Goal: Task Accomplishment & Management: Use online tool/utility

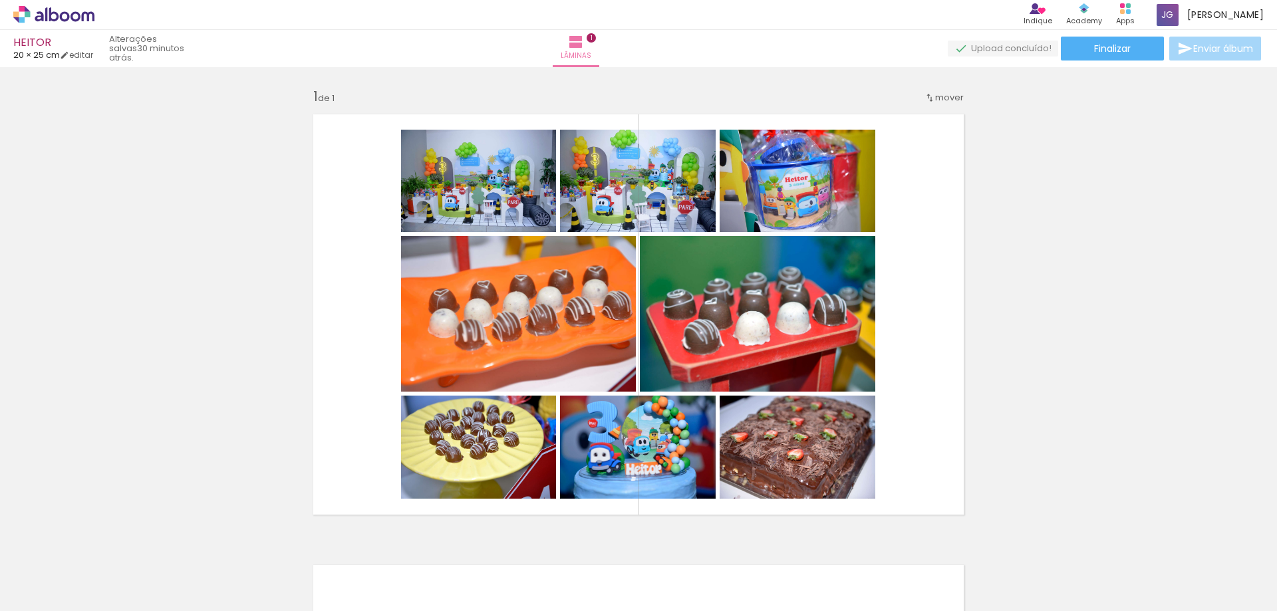
click at [52, 154] on div "Inserir lâmina 1 de 1" at bounding box center [638, 523] width 1277 height 903
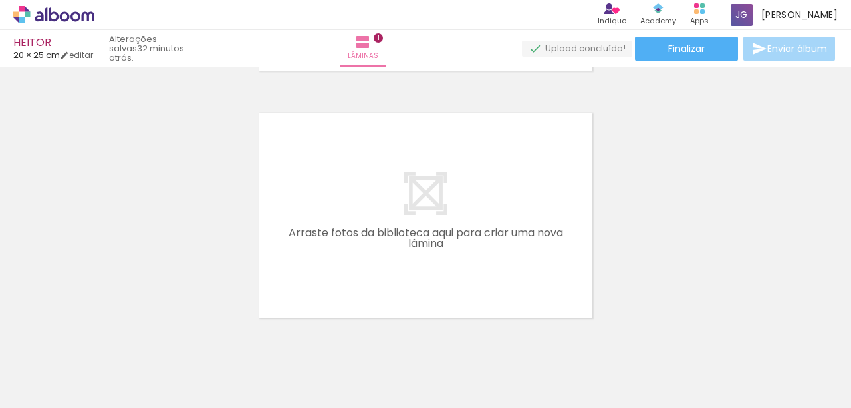
scroll to position [289, 0]
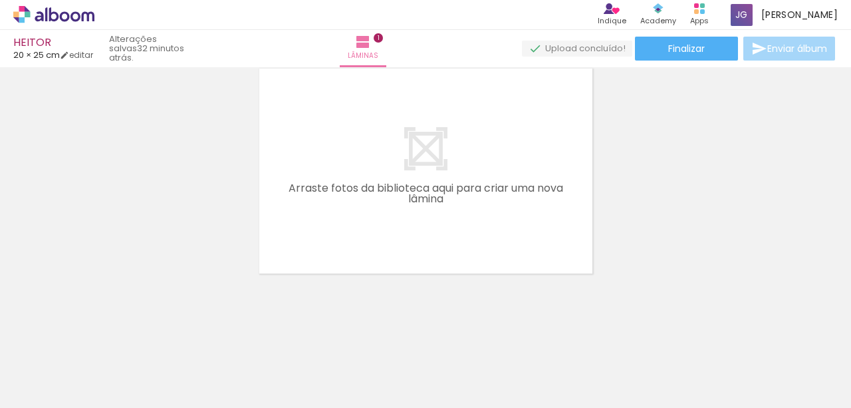
click at [55, 363] on input "Todas as fotos" at bounding box center [37, 367] width 51 height 11
click at [0, 0] on slot "Não utilizadas" at bounding box center [0, 0] width 0 height 0
type input "Não utilizadas"
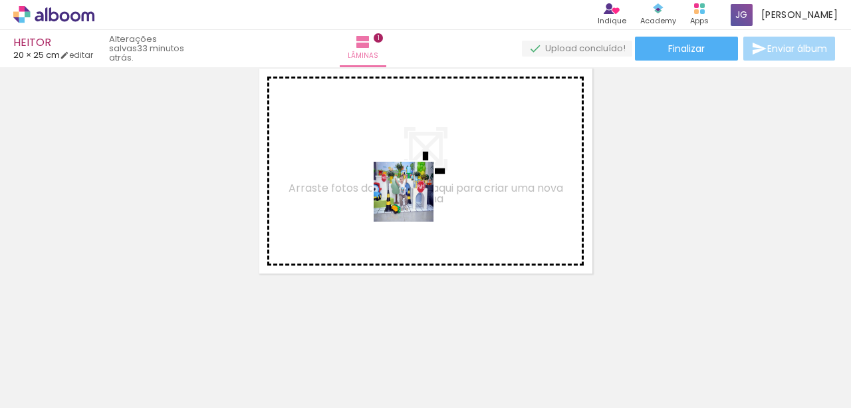
drag, startPoint x: 400, startPoint y: 285, endPoint x: 426, endPoint y: 401, distance: 118.5
click at [417, 180] on quentale-workspace at bounding box center [425, 204] width 851 height 408
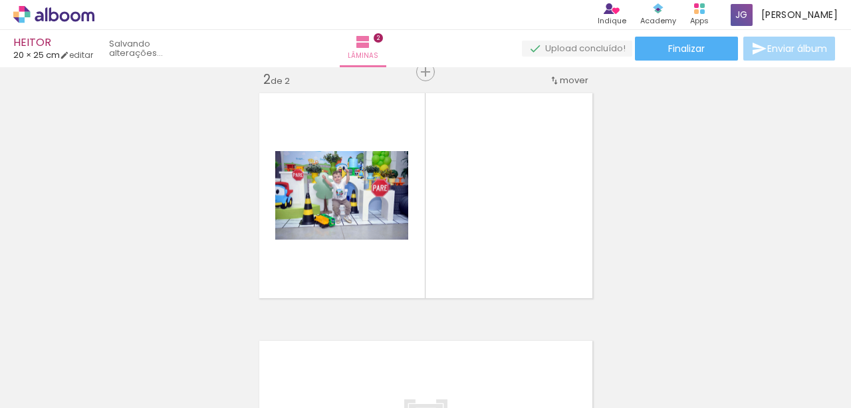
scroll to position [265, 0]
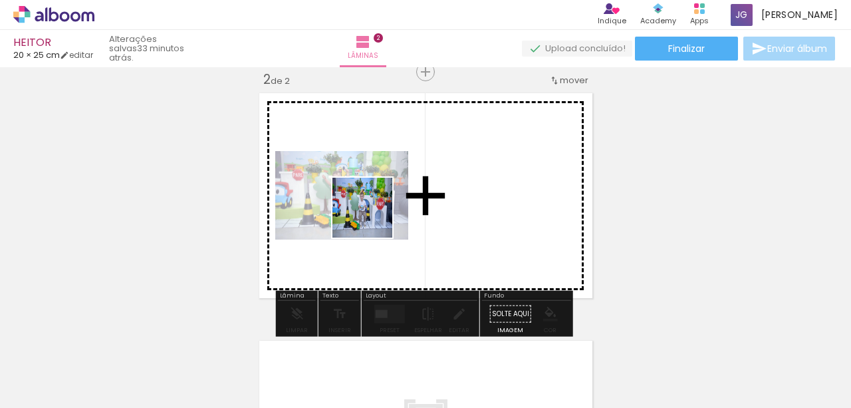
drag, startPoint x: 372, startPoint y: 371, endPoint x: 372, endPoint y: 217, distance: 153.6
click at [372, 217] on quentale-workspace at bounding box center [425, 204] width 851 height 408
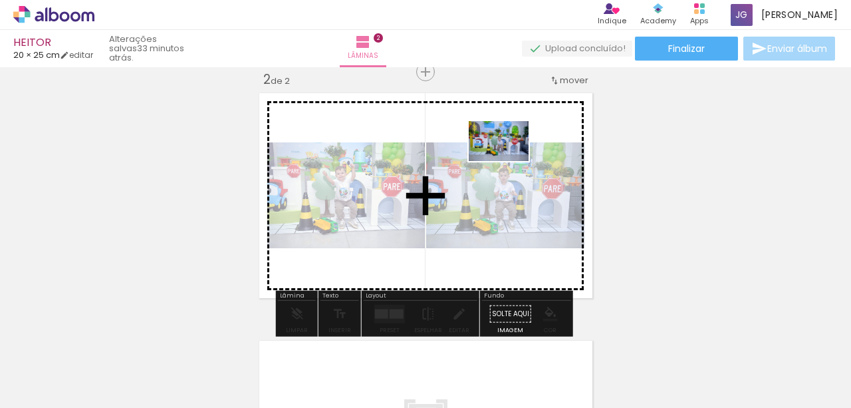
drag, startPoint x: 362, startPoint y: 338, endPoint x: 509, endPoint y: 161, distance: 230.0
click at [509, 161] on quentale-workspace at bounding box center [425, 204] width 851 height 408
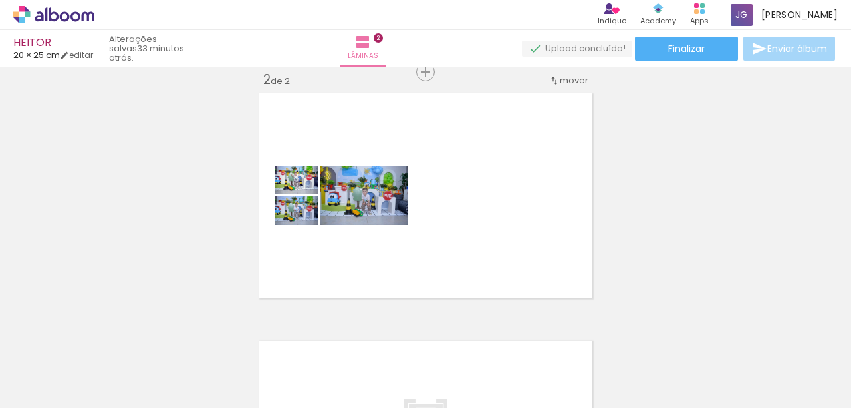
scroll to position [0, 0]
drag, startPoint x: 200, startPoint y: 370, endPoint x: 512, endPoint y: 225, distance: 344.6
click at [557, 201] on quentale-workspace at bounding box center [425, 204] width 851 height 408
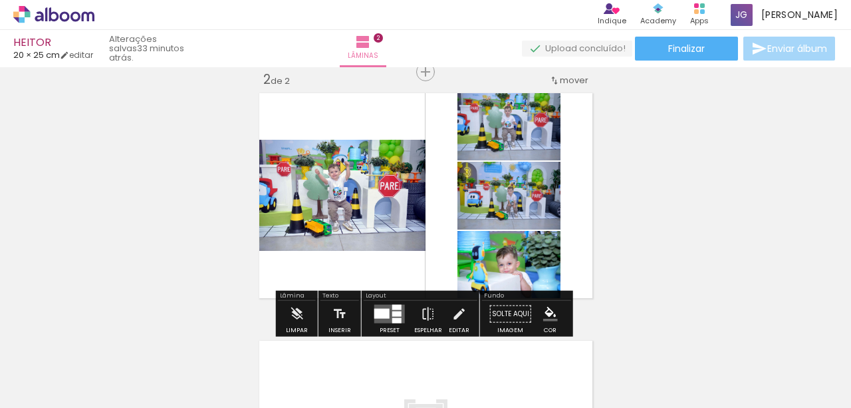
click at [384, 314] on div at bounding box center [381, 314] width 15 height 10
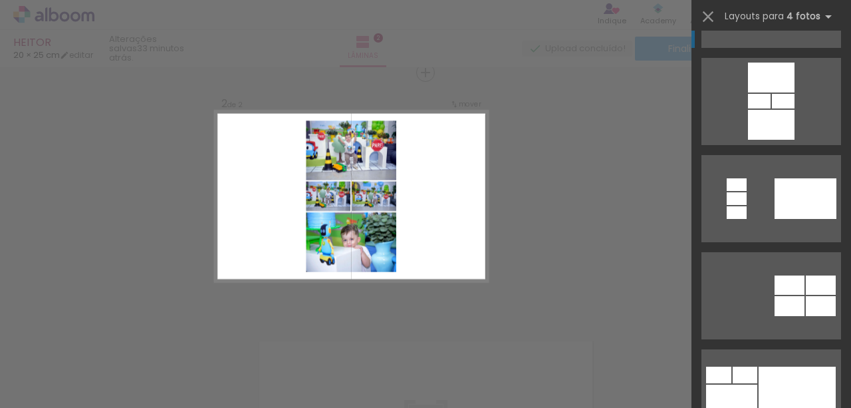
scroll to position [310, 0]
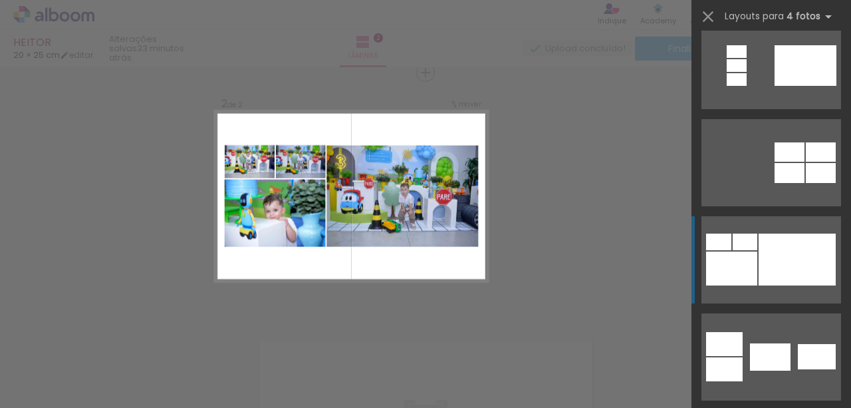
click at [760, 260] on div at bounding box center [797, 259] width 77 height 52
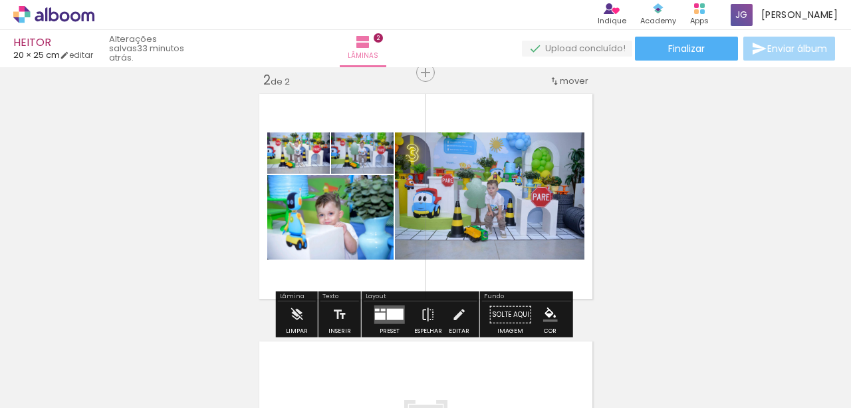
drag, startPoint x: 296, startPoint y: 162, endPoint x: 515, endPoint y: 194, distance: 221.0
click at [0, 0] on slot at bounding box center [0, 0] width 0 height 0
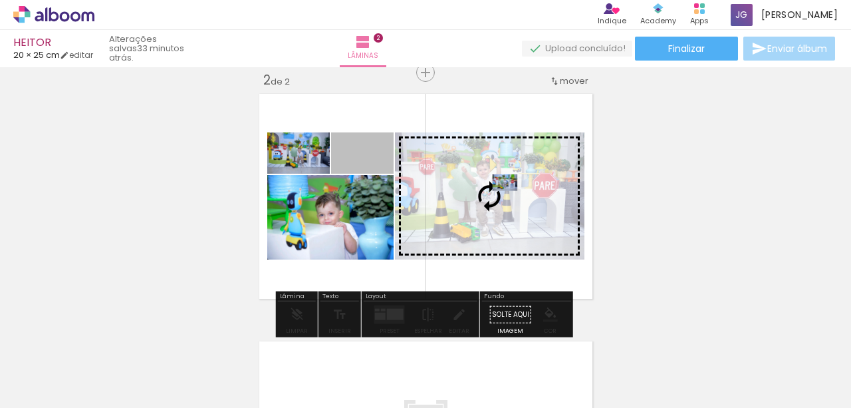
drag, startPoint x: 349, startPoint y: 159, endPoint x: 502, endPoint y: 182, distance: 154.7
click at [0, 0] on slot at bounding box center [0, 0] width 0 height 0
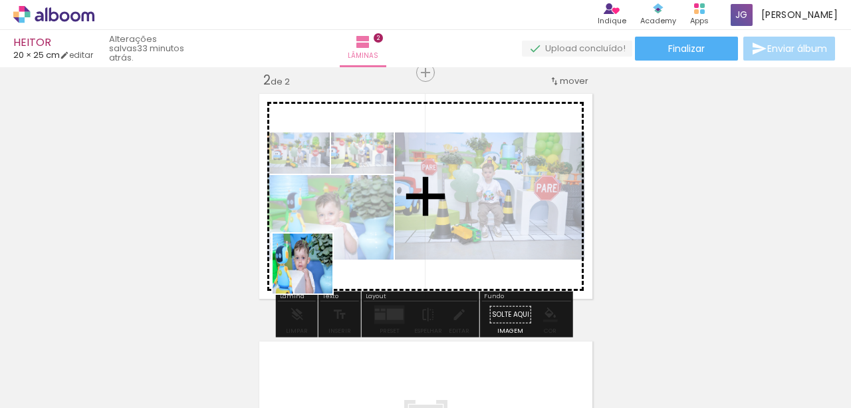
drag, startPoint x: 194, startPoint y: 363, endPoint x: 313, endPoint y: 273, distance: 149.1
click at [313, 273] on quentale-workspace at bounding box center [425, 204] width 851 height 408
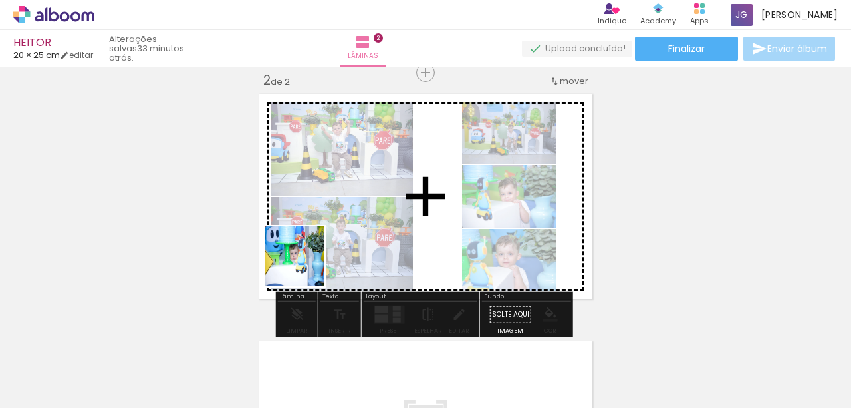
drag, startPoint x: 134, startPoint y: 364, endPoint x: 329, endPoint y: 256, distance: 223.0
click at [328, 256] on quentale-workspace at bounding box center [425, 204] width 851 height 408
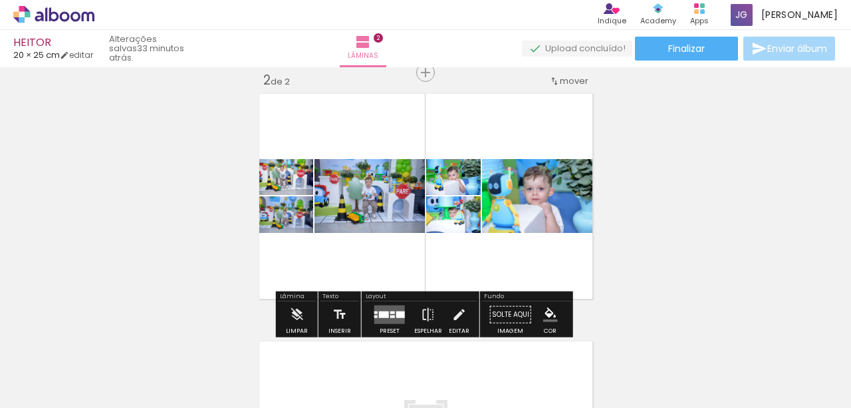
click at [390, 309] on quentale-layouter at bounding box center [389, 314] width 31 height 19
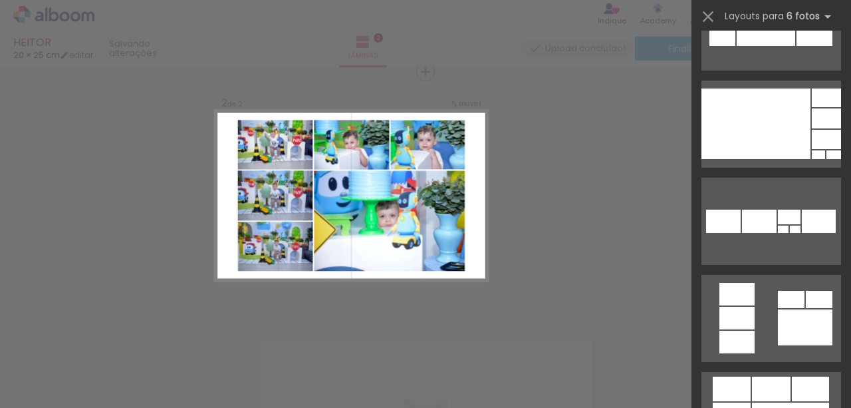
scroll to position [1020, 0]
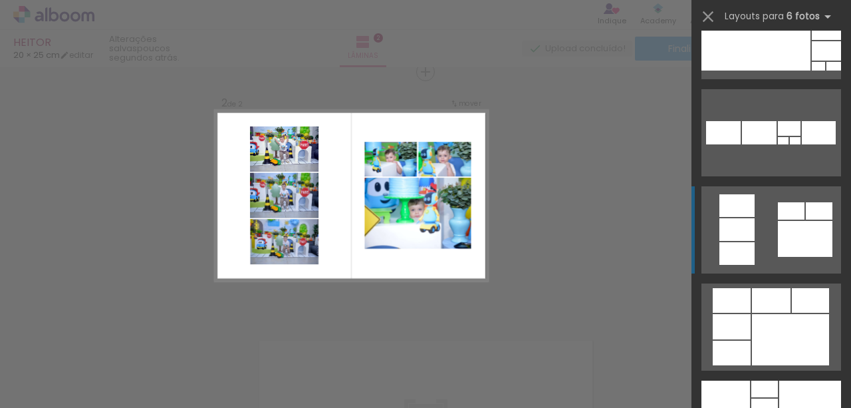
click at [823, 232] on div at bounding box center [805, 239] width 55 height 36
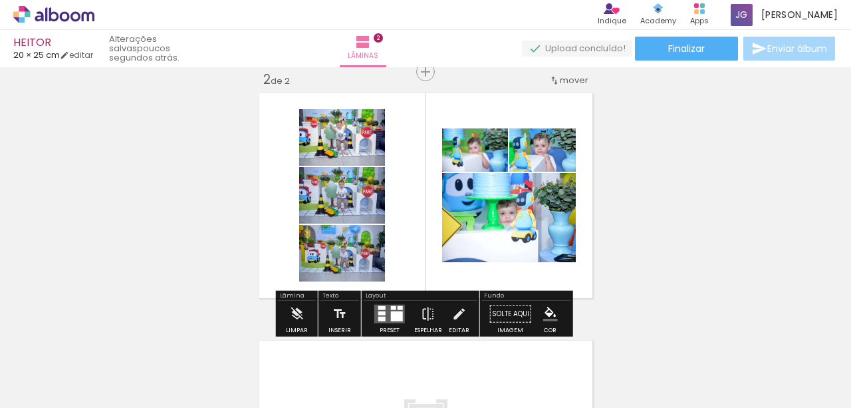
click at [542, 102] on quentale-layouter at bounding box center [426, 195] width 343 height 214
click at [550, 158] on div at bounding box center [551, 162] width 16 height 13
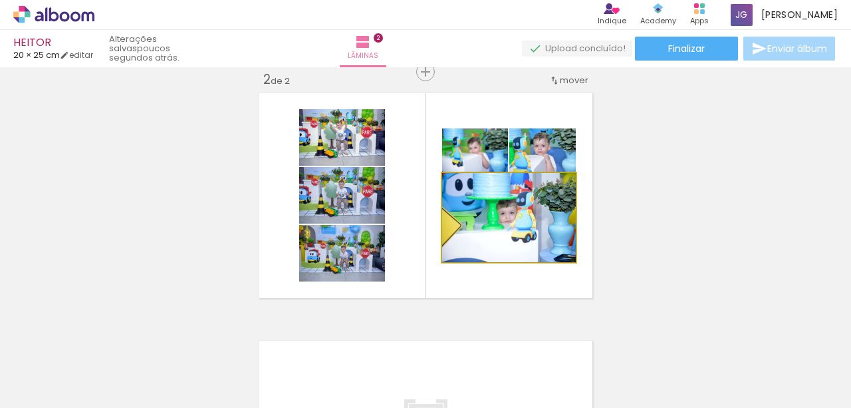
click at [482, 204] on quentale-photo at bounding box center [509, 217] width 134 height 89
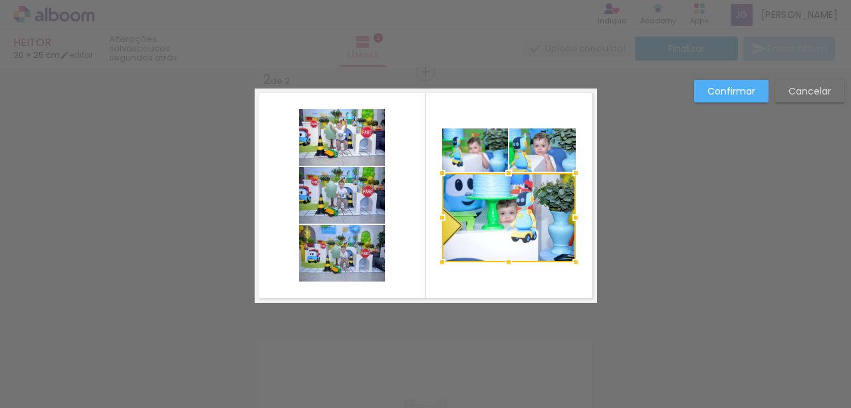
drag, startPoint x: 494, startPoint y: 287, endPoint x: 410, endPoint y: 335, distance: 96.5
click at [422, 335] on div "Confirmar Cancelar" at bounding box center [425, 189] width 851 height 774
click at [472, 148] on quentale-photo at bounding box center [475, 149] width 66 height 43
click at [549, 149] on div at bounding box center [509, 195] width 134 height 134
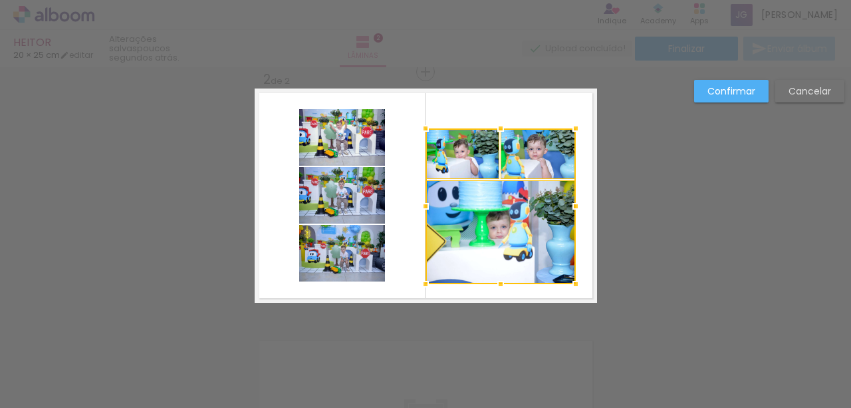
drag, startPoint x: 436, startPoint y: 265, endPoint x: 420, endPoint y: 287, distance: 27.1
click at [420, 287] on div at bounding box center [425, 284] width 27 height 27
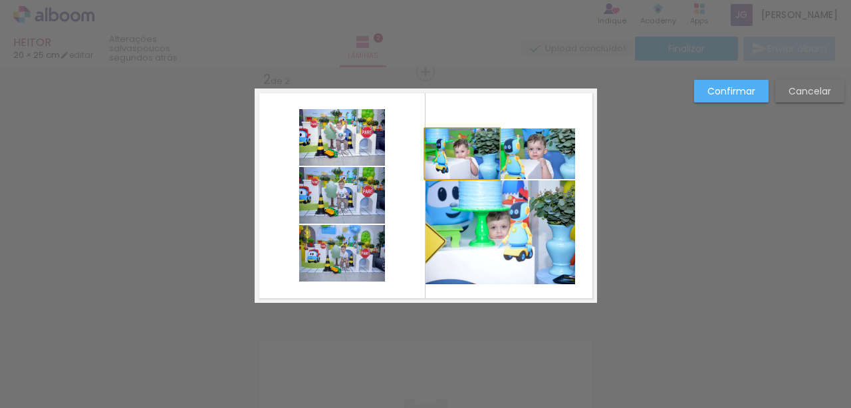
click at [457, 157] on quentale-photo at bounding box center [463, 153] width 74 height 51
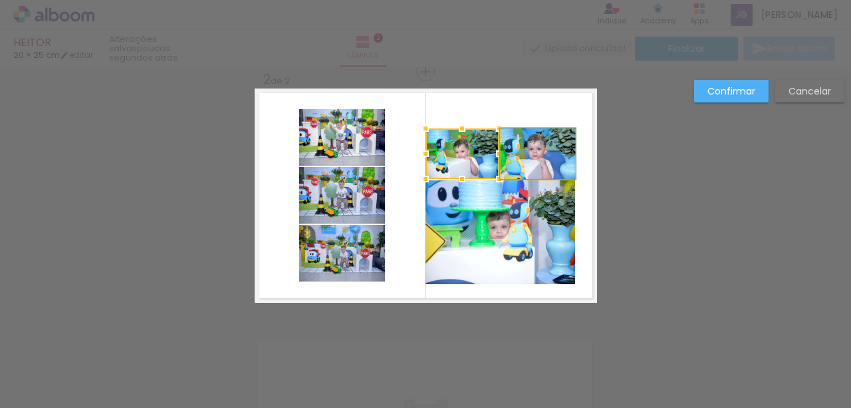
click at [541, 153] on quentale-photo at bounding box center [538, 153] width 74 height 51
click at [523, 235] on quentale-photo at bounding box center [501, 232] width 150 height 104
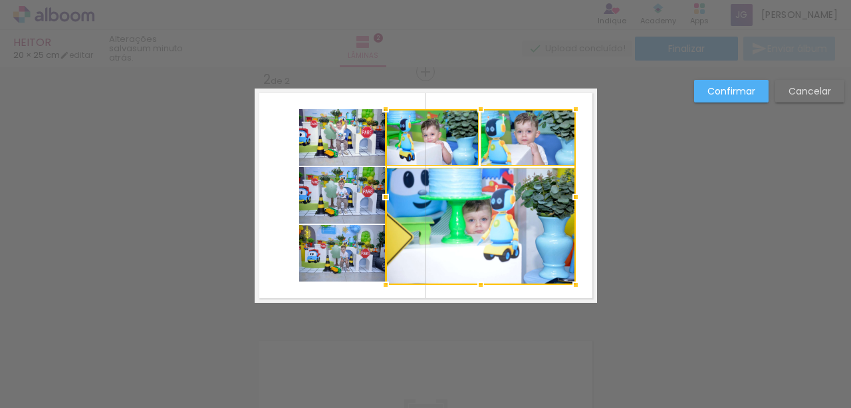
drag, startPoint x: 419, startPoint y: 128, endPoint x: 379, endPoint y: 108, distance: 44.6
click at [379, 108] on div at bounding box center [385, 109] width 27 height 27
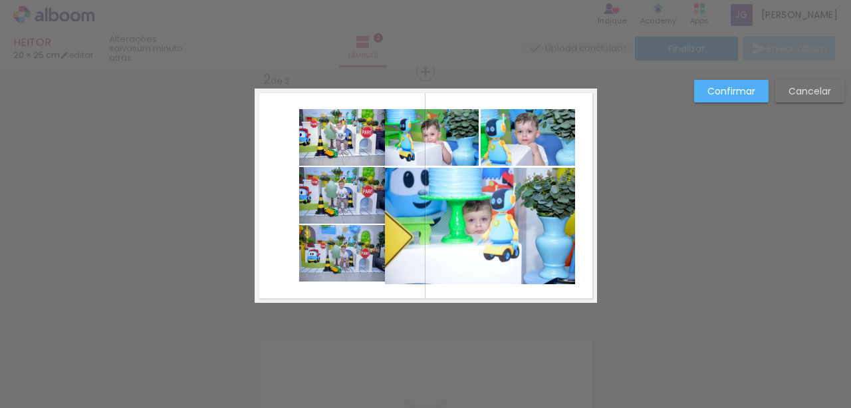
click at [358, 102] on quentale-layouter at bounding box center [426, 195] width 343 height 214
click at [329, 129] on quentale-photo at bounding box center [342, 137] width 86 height 57
click at [345, 202] on quentale-photo at bounding box center [342, 195] width 86 height 57
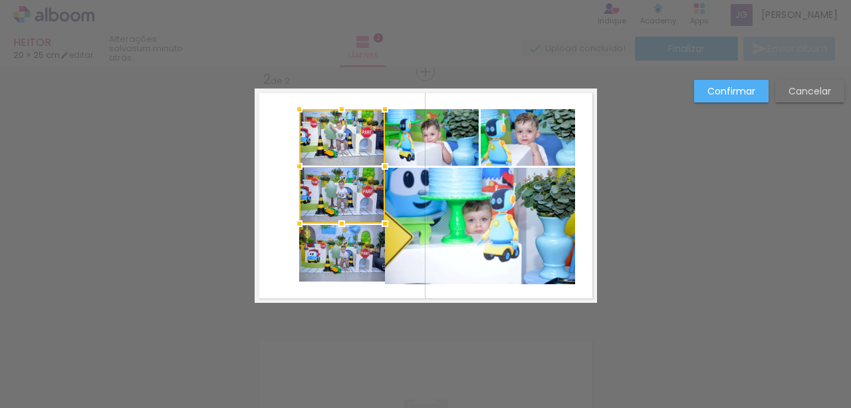
click at [349, 266] on quentale-photo at bounding box center [342, 253] width 86 height 57
click at [414, 194] on quentale-photo at bounding box center [480, 226] width 190 height 117
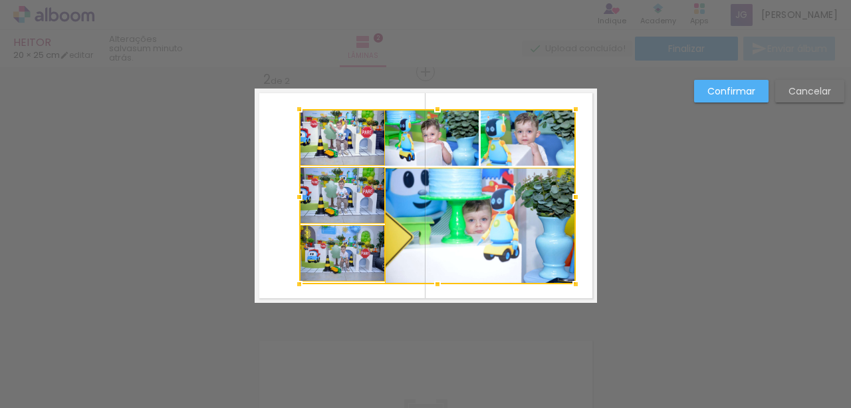
click at [624, 125] on div "Confirmar Cancelar" at bounding box center [425, 189] width 851 height 774
click at [541, 137] on div at bounding box center [437, 196] width 277 height 175
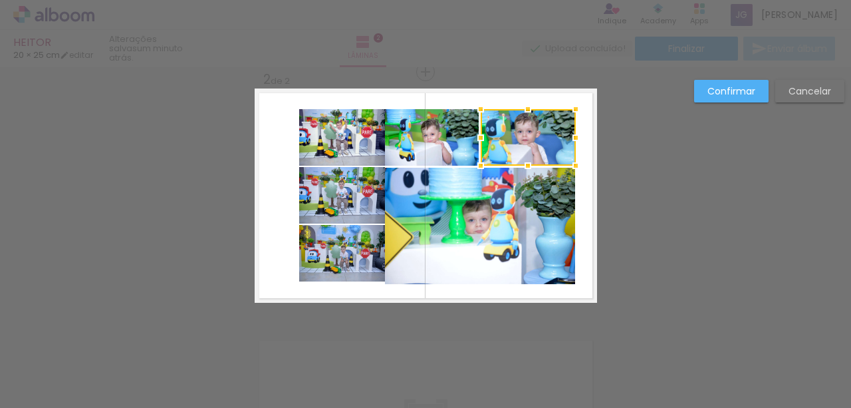
click at [491, 223] on quentale-photo at bounding box center [480, 226] width 190 height 117
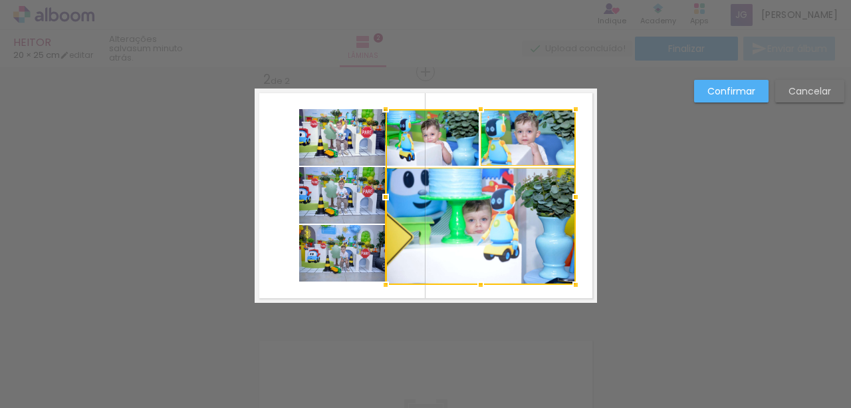
click at [423, 128] on div at bounding box center [481, 197] width 190 height 176
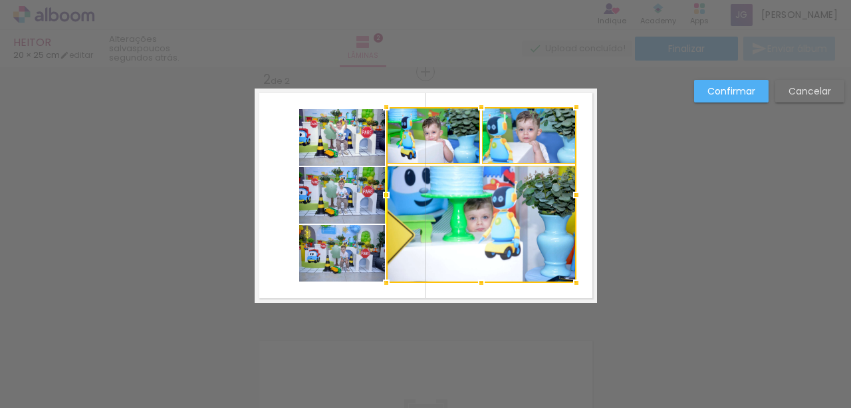
click at [476, 192] on div at bounding box center [481, 195] width 190 height 176
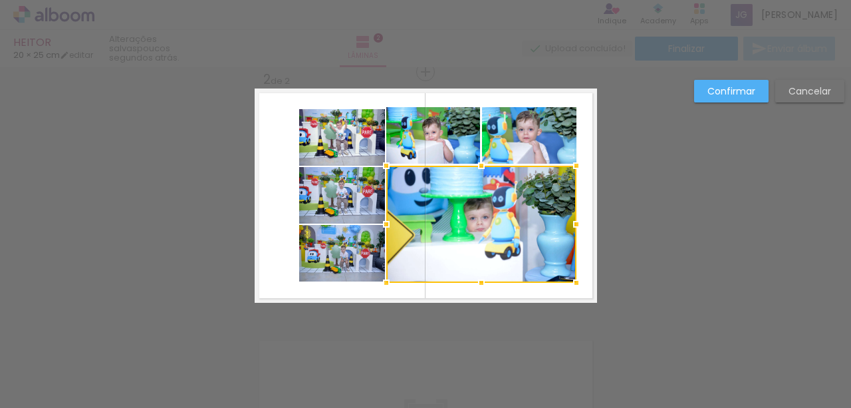
click at [339, 56] on div at bounding box center [425, 33] width 851 height 67
click at [287, 129] on quentale-layouter at bounding box center [426, 195] width 343 height 214
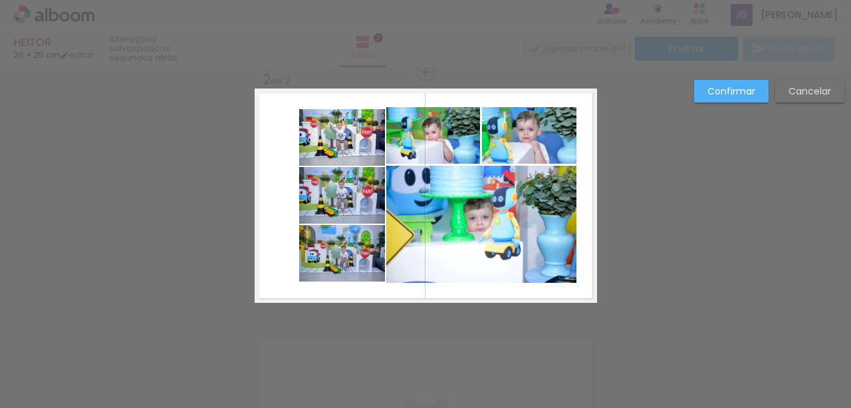
click at [339, 256] on quentale-photo at bounding box center [342, 253] width 86 height 57
click at [349, 174] on quentale-photo at bounding box center [342, 195] width 86 height 57
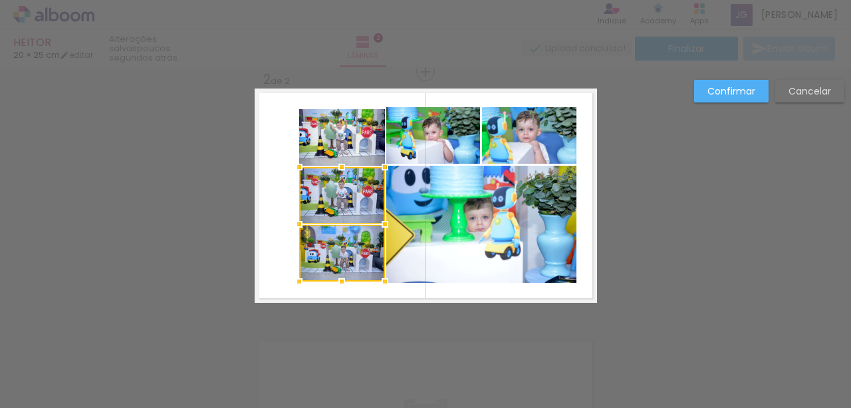
click at [352, 148] on quentale-photo at bounding box center [342, 137] width 86 height 57
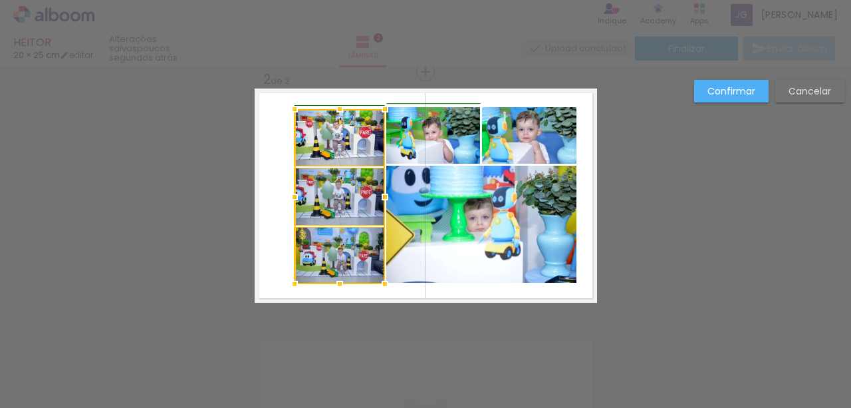
click at [289, 289] on div at bounding box center [294, 284] width 27 height 27
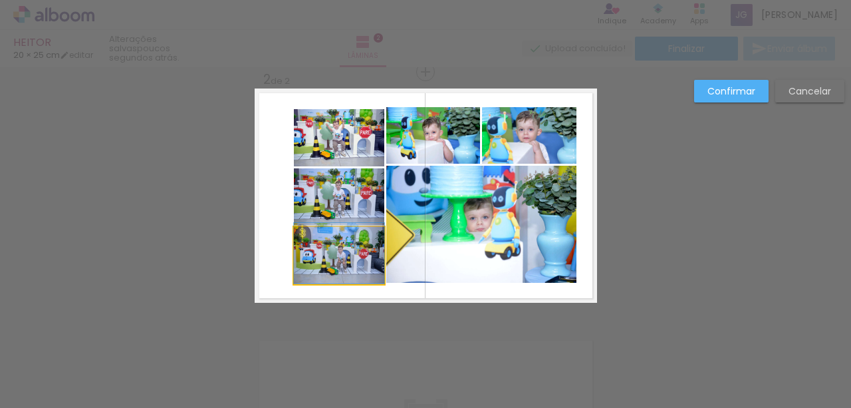
drag, startPoint x: 325, startPoint y: 250, endPoint x: 317, endPoint y: 246, distance: 9.5
click at [371, 186] on quentale-photo at bounding box center [339, 196] width 90 height 57
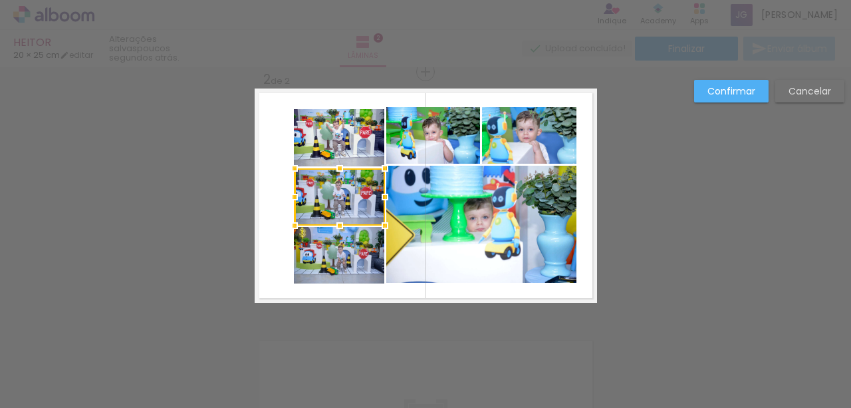
click at [362, 110] on quentale-photo at bounding box center [339, 137] width 90 height 57
click at [355, 233] on quentale-photo at bounding box center [339, 255] width 90 height 57
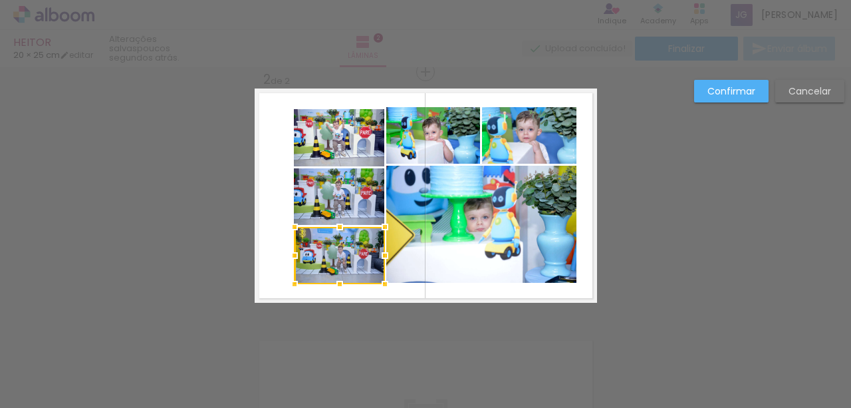
click at [363, 167] on quentale-layouter at bounding box center [426, 195] width 343 height 214
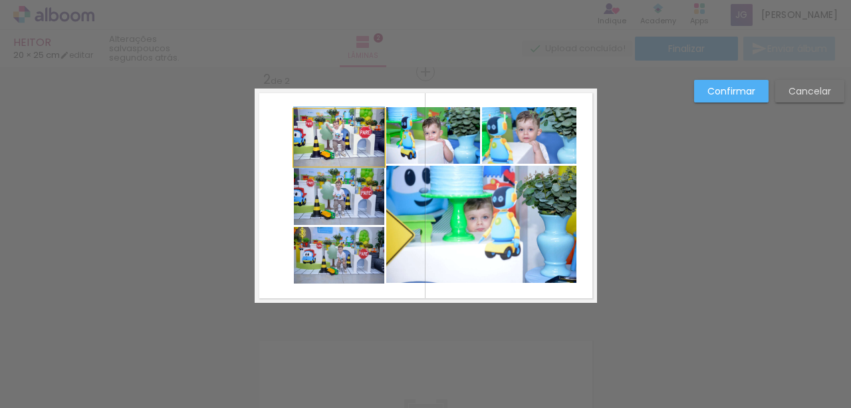
click at [361, 113] on quentale-photo at bounding box center [339, 137] width 90 height 57
click at [359, 205] on quentale-photo at bounding box center [339, 196] width 90 height 57
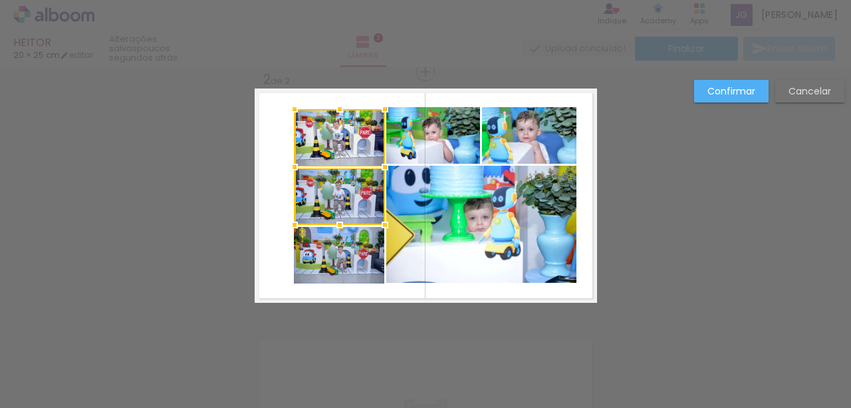
click at [353, 253] on quentale-photo at bounding box center [339, 255] width 90 height 57
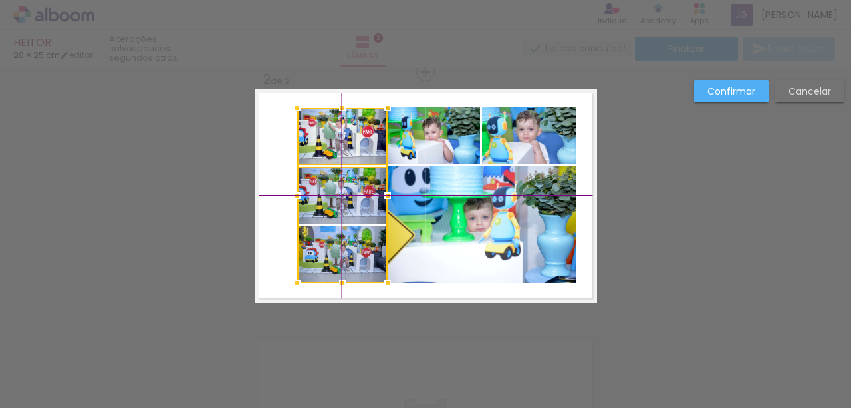
click at [350, 186] on div at bounding box center [342, 195] width 90 height 175
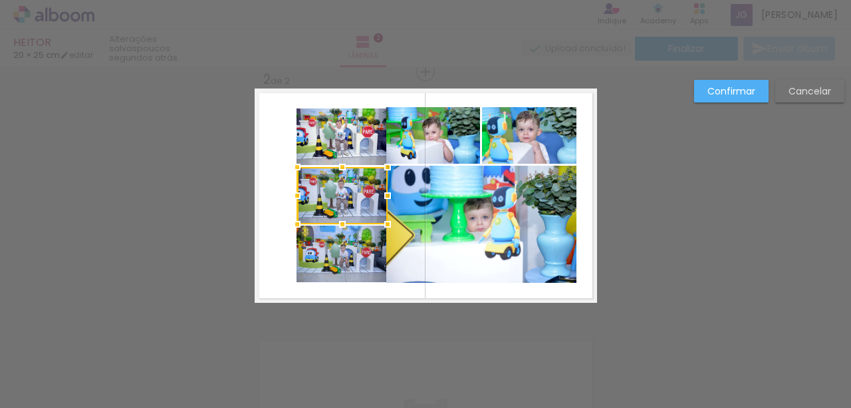
click at [390, 67] on div "Confirmar Cancelar" at bounding box center [425, 189] width 851 height 774
click at [347, 117] on quentale-photo at bounding box center [342, 136] width 90 height 57
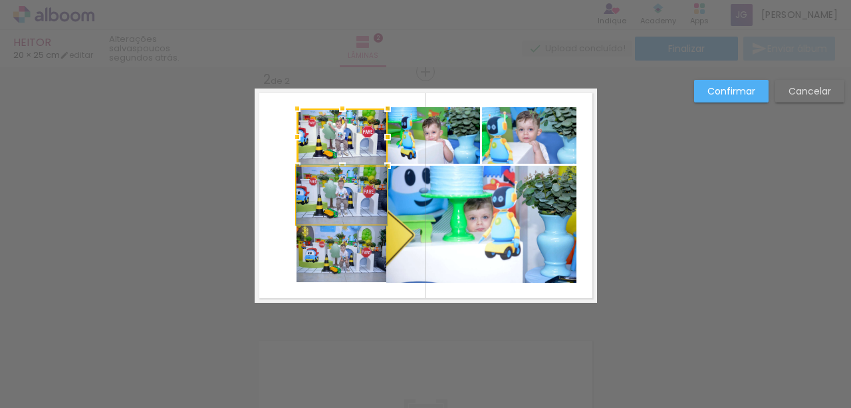
click at [350, 192] on quentale-photo at bounding box center [342, 195] width 90 height 57
click at [351, 254] on quentale-photo at bounding box center [342, 253] width 90 height 57
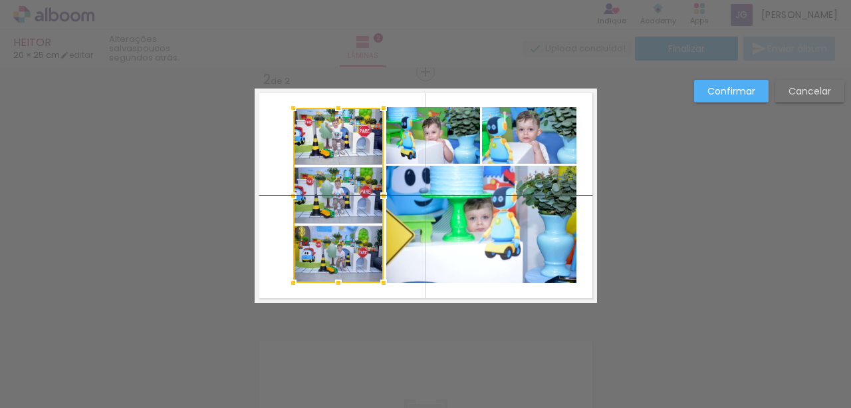
click at [359, 128] on div at bounding box center [338, 195] width 90 height 175
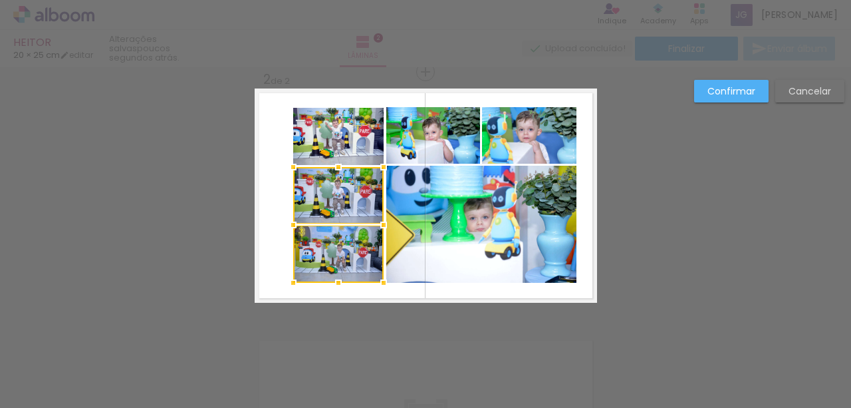
click at [474, 231] on quentale-photo at bounding box center [481, 224] width 190 height 117
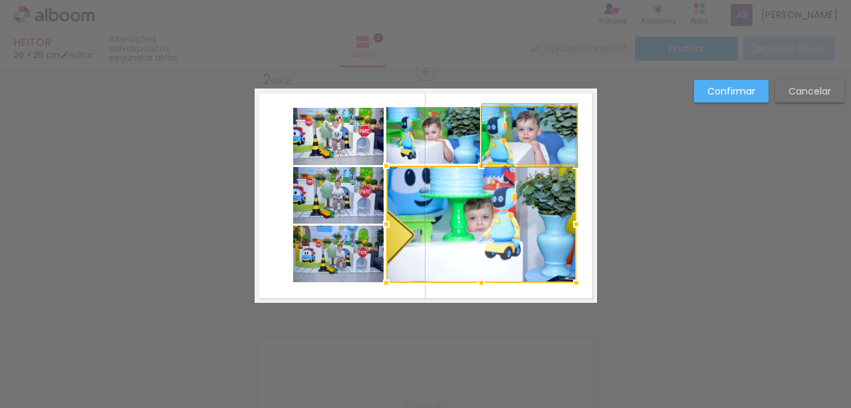
click at [504, 132] on quentale-photo at bounding box center [529, 135] width 95 height 57
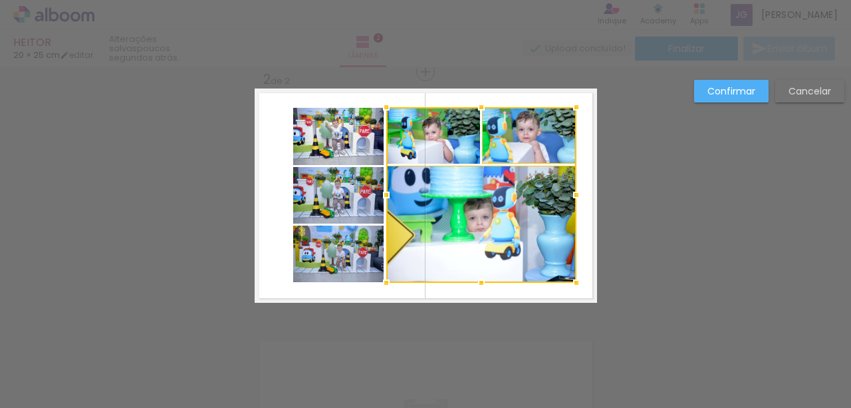
click at [446, 136] on div at bounding box center [481, 195] width 190 height 176
click at [337, 140] on quentale-photo at bounding box center [338, 136] width 90 height 57
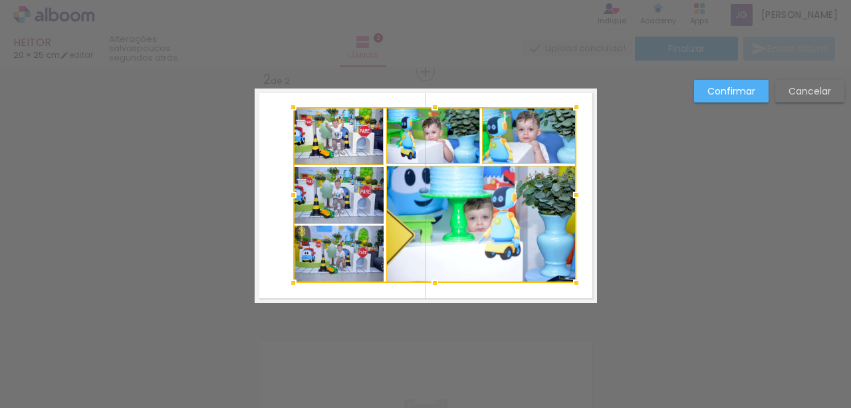
click at [340, 191] on div at bounding box center [434, 195] width 283 height 176
click at [334, 263] on div at bounding box center [434, 195] width 283 height 176
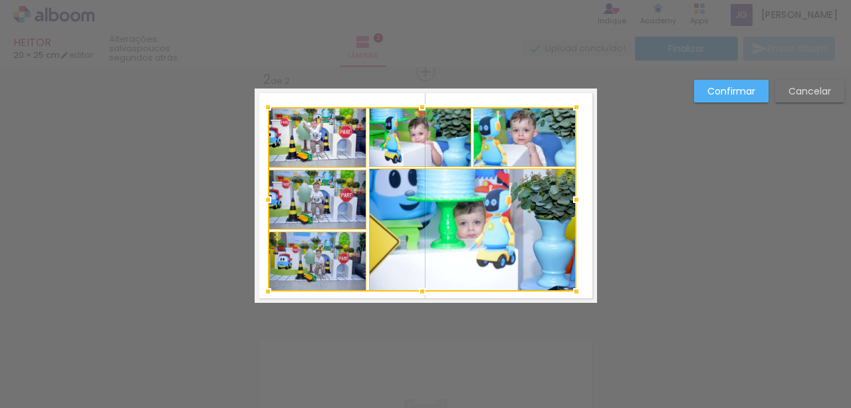
drag, startPoint x: 287, startPoint y: 287, endPoint x: 262, endPoint y: 296, distance: 26.9
click at [262, 296] on div at bounding box center [268, 291] width 27 height 27
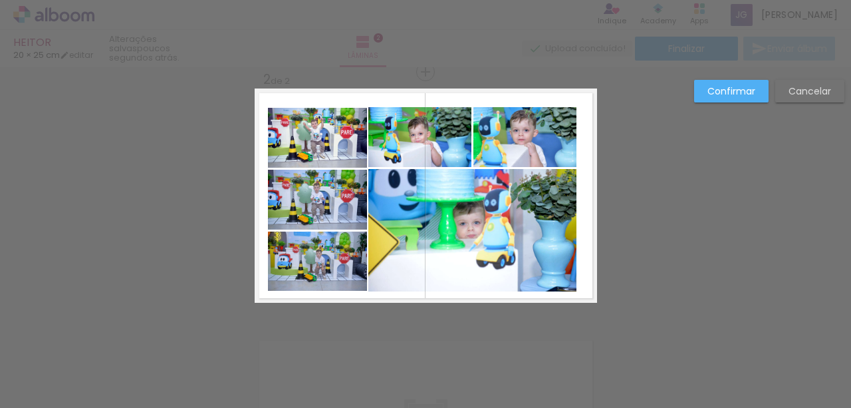
click at [561, 128] on quentale-photo at bounding box center [525, 137] width 103 height 60
click at [525, 198] on quentale-photo at bounding box center [472, 230] width 208 height 122
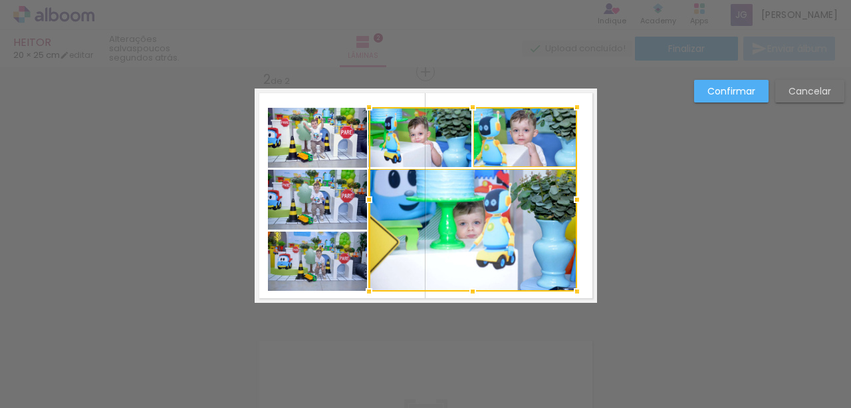
click at [435, 142] on div at bounding box center [473, 199] width 208 height 184
click at [333, 154] on quentale-photo at bounding box center [318, 138] width 100 height 60
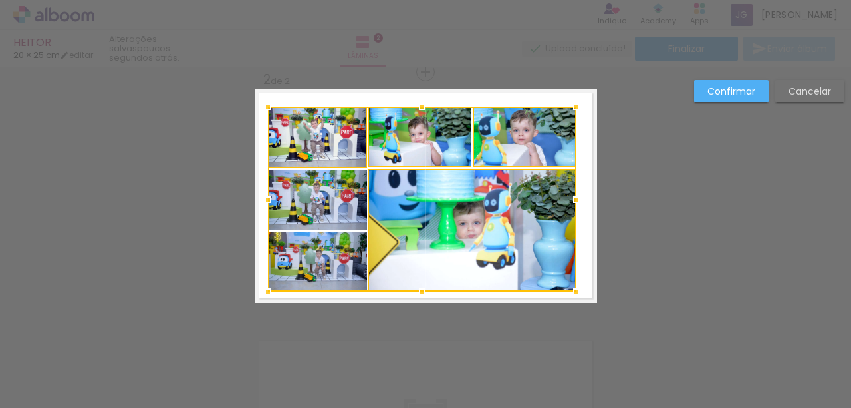
click at [317, 200] on div at bounding box center [422, 199] width 309 height 184
click at [304, 251] on div at bounding box center [422, 199] width 309 height 184
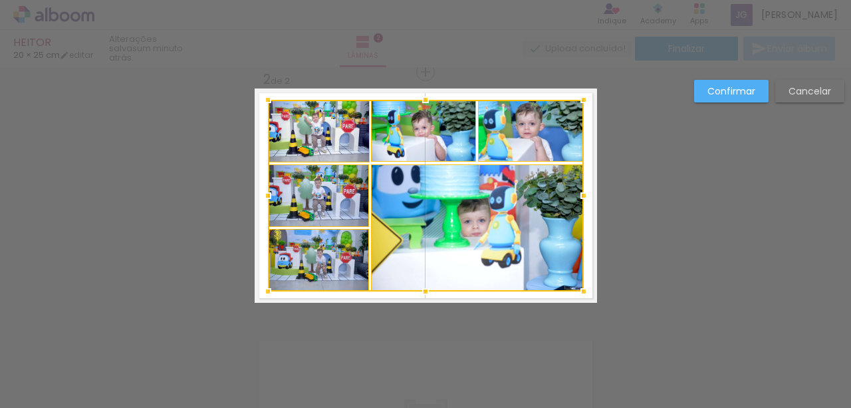
drag, startPoint x: 575, startPoint y: 107, endPoint x: 582, endPoint y: 100, distance: 10.3
click at [582, 100] on div at bounding box center [584, 99] width 27 height 27
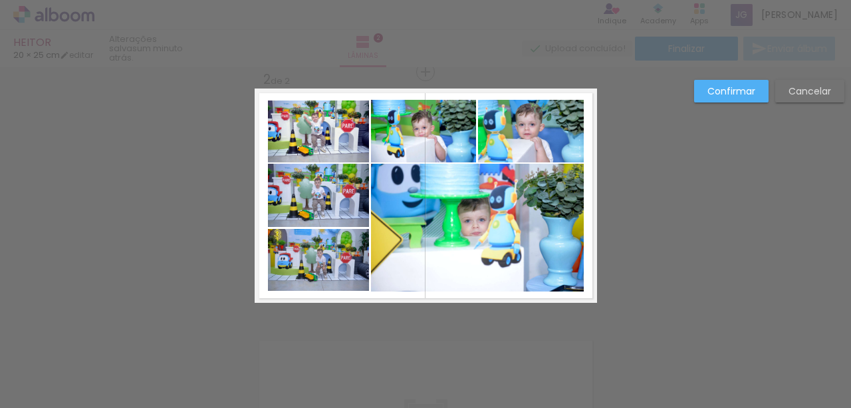
click at [717, 97] on paper-button "Confirmar" at bounding box center [731, 91] width 74 height 23
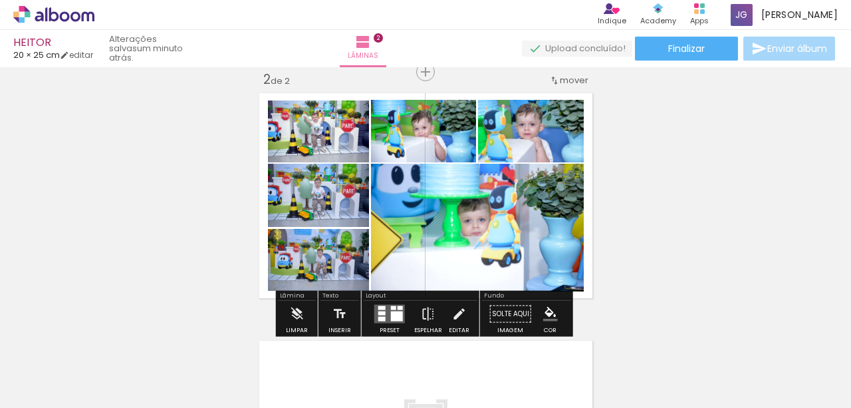
click at [684, 253] on div "Inserir lâmina 1 de 2 Inserir lâmina 2 de 2" at bounding box center [425, 178] width 851 height 743
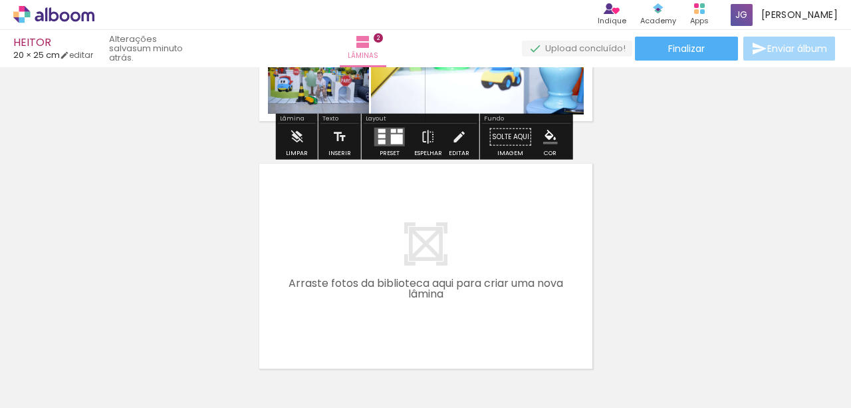
scroll to position [486, 0]
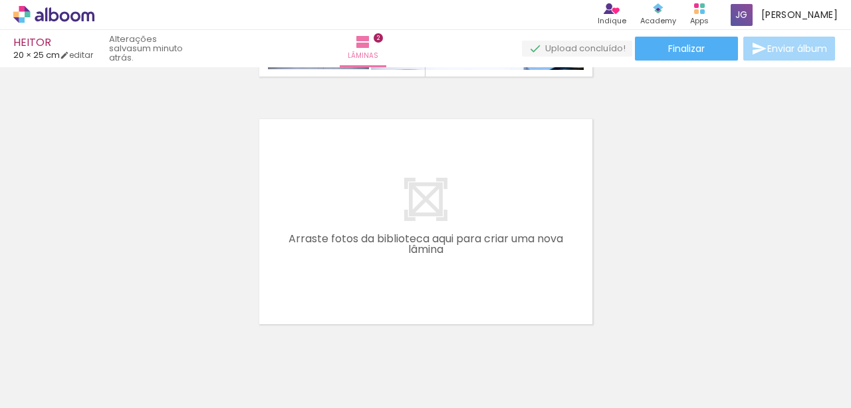
click at [124, 355] on div at bounding box center [133, 363] width 66 height 44
click at [208, 360] on div at bounding box center [208, 363] width 44 height 66
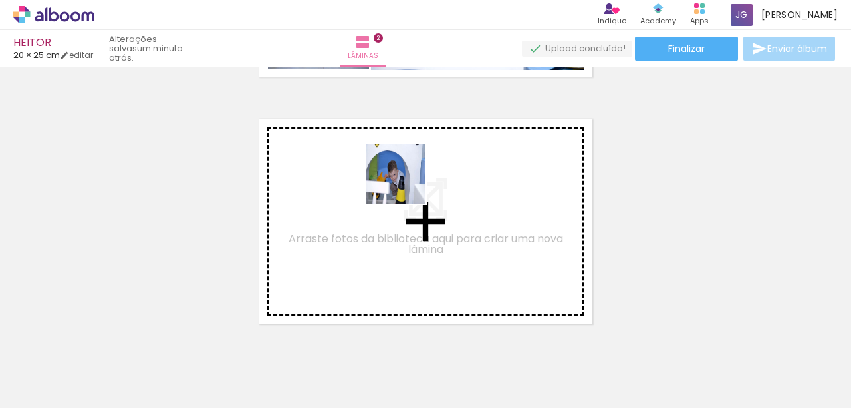
drag, startPoint x: 149, startPoint y: 385, endPoint x: 250, endPoint y: 400, distance: 102.2
click at [438, 166] on quentale-workspace at bounding box center [425, 204] width 851 height 408
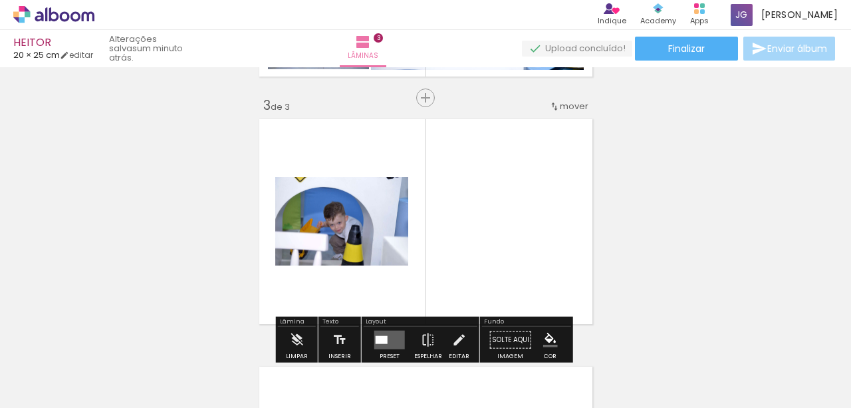
scroll to position [512, 0]
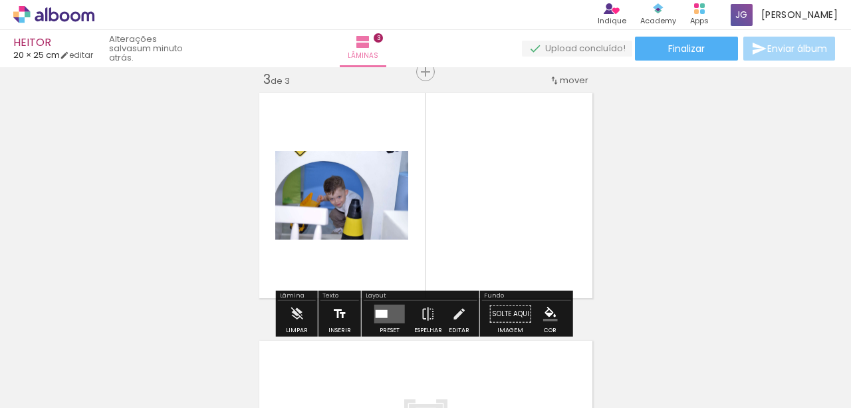
drag, startPoint x: 144, startPoint y: 379, endPoint x: 349, endPoint y: 303, distance: 218.4
click at [419, 172] on quentale-workspace at bounding box center [425, 204] width 851 height 408
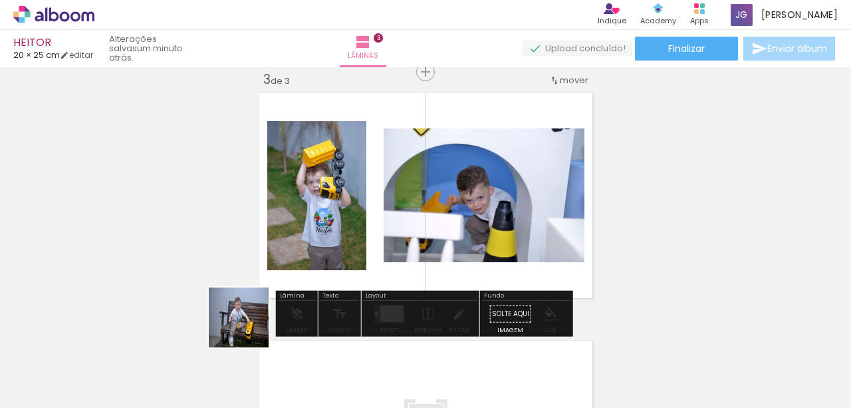
drag, startPoint x: 206, startPoint y: 364, endPoint x: 311, endPoint y: 355, distance: 104.8
click at [366, 217] on quentale-workspace at bounding box center [425, 204] width 851 height 408
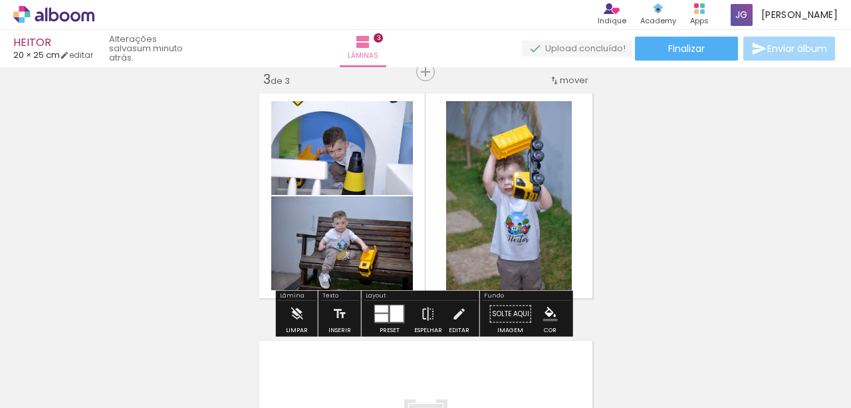
drag, startPoint x: 193, startPoint y: 372, endPoint x: 314, endPoint y: 221, distance: 194.0
click at [312, 214] on quentale-workspace at bounding box center [425, 204] width 851 height 408
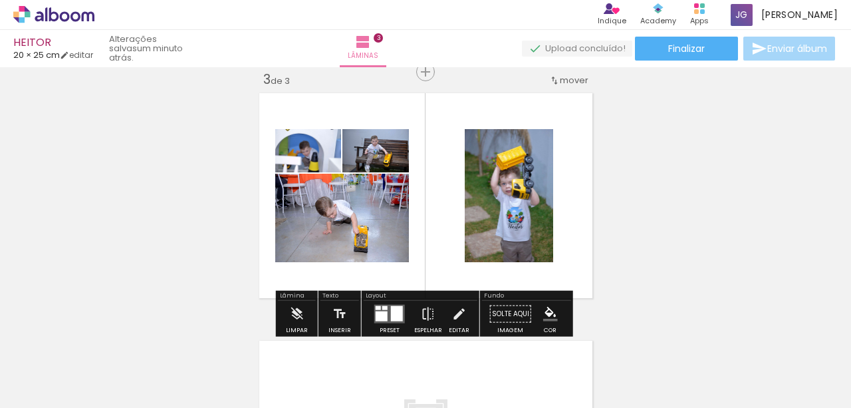
drag, startPoint x: 237, startPoint y: 332, endPoint x: 247, endPoint y: 347, distance: 18.6
click at [303, 255] on quentale-workspace at bounding box center [425, 204] width 851 height 408
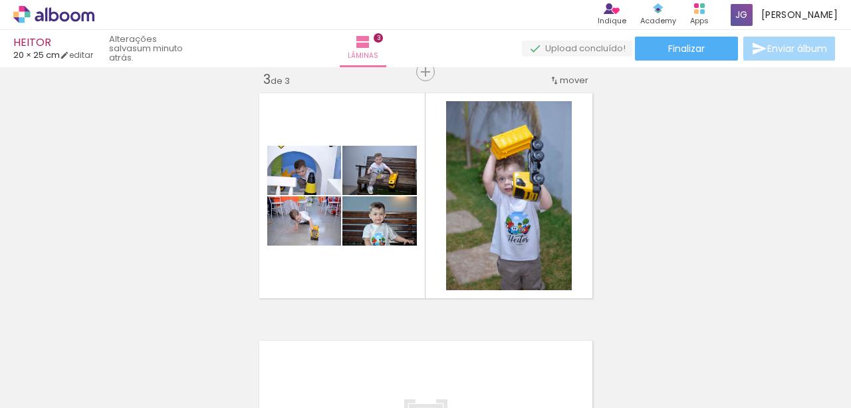
scroll to position [0, 206]
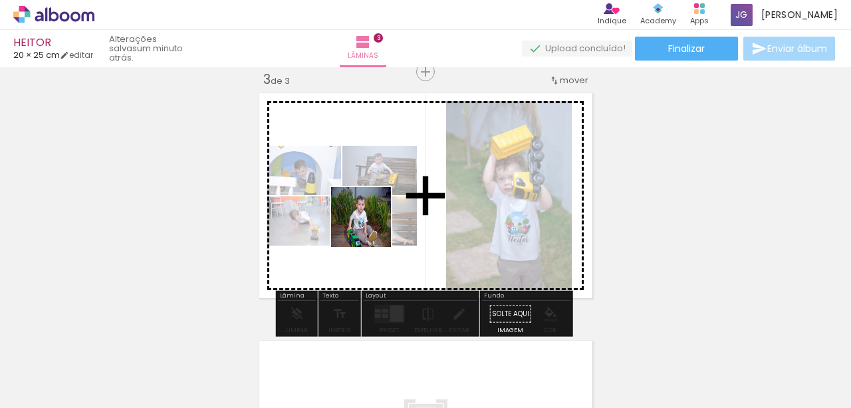
drag, startPoint x: 157, startPoint y: 370, endPoint x: 202, endPoint y: 341, distance: 53.9
click at [382, 215] on quentale-workspace at bounding box center [425, 204] width 851 height 408
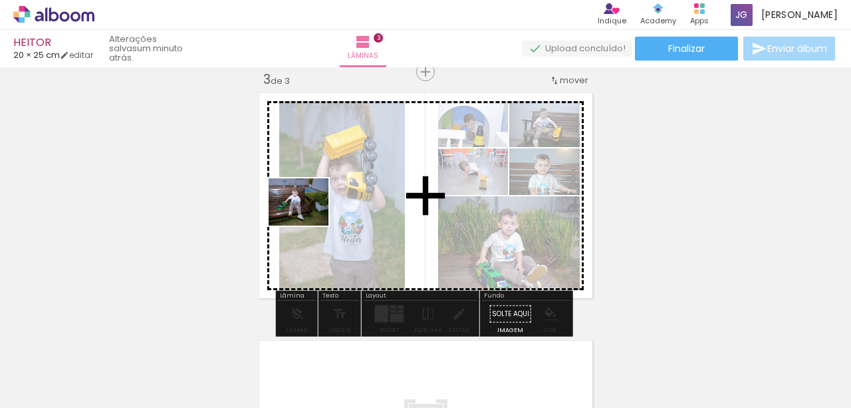
drag, startPoint x: 147, startPoint y: 376, endPoint x: 309, endPoint y: 218, distance: 226.2
click at [309, 218] on quentale-workspace at bounding box center [425, 204] width 851 height 408
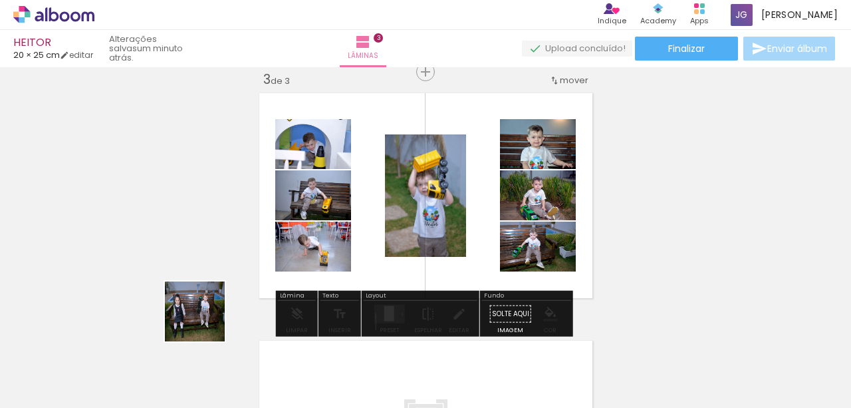
drag, startPoint x: 170, startPoint y: 376, endPoint x: 303, endPoint y: 263, distance: 174.2
click at [344, 206] on quentale-workspace at bounding box center [425, 204] width 851 height 408
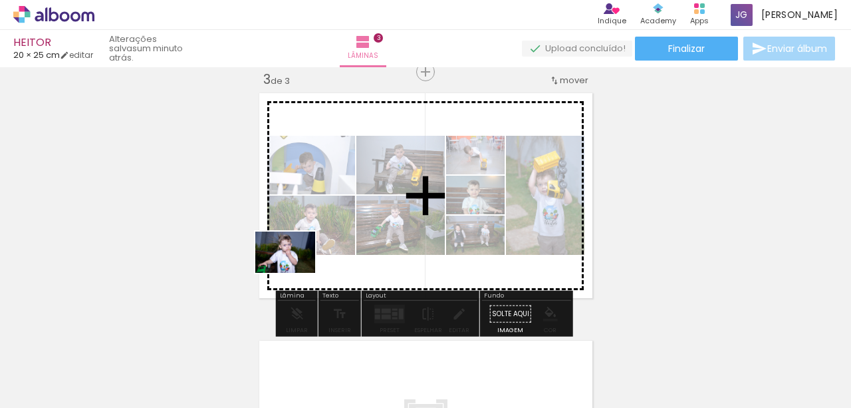
drag, startPoint x: 127, startPoint y: 382, endPoint x: 303, endPoint y: 279, distance: 204.2
click at [303, 269] on quentale-workspace at bounding box center [425, 204] width 851 height 408
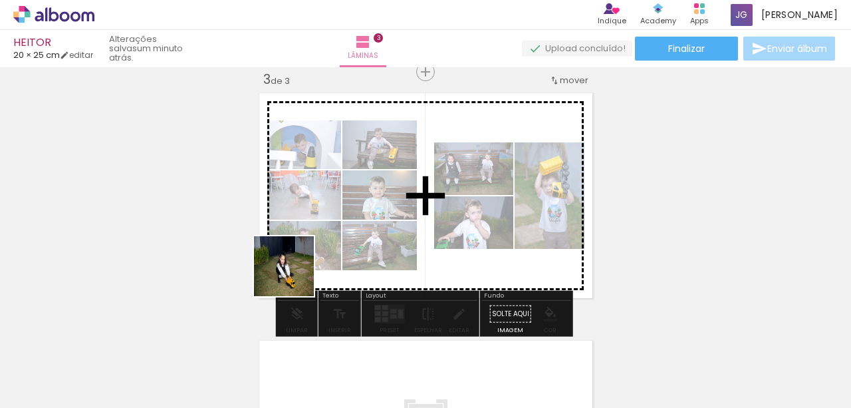
drag, startPoint x: 151, startPoint y: 368, endPoint x: 409, endPoint y: 235, distance: 290.3
click at [409, 235] on quentale-workspace at bounding box center [425, 204] width 851 height 408
